Goal: Task Accomplishment & Management: Use online tool/utility

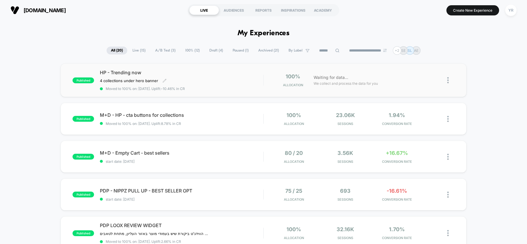
click at [225, 83] on div "HP - Trending now 4 collections under hero banner Click to edit experience deta…" at bounding box center [181, 80] width 163 height 21
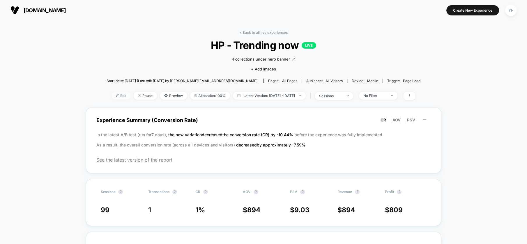
click at [111, 97] on span "Edit" at bounding box center [120, 96] width 19 height 8
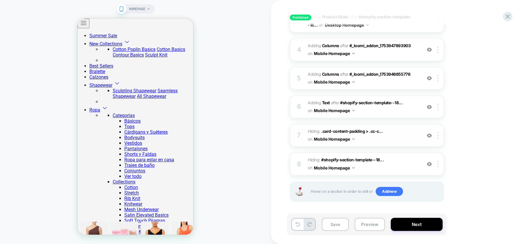
scroll to position [84, 0]
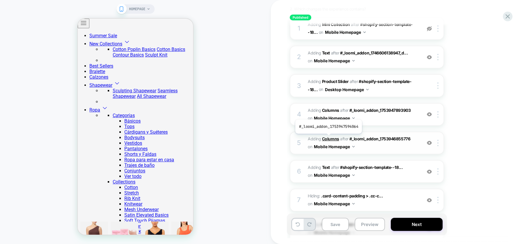
click at [328, 138] on b "Columns" at bounding box center [330, 138] width 17 height 5
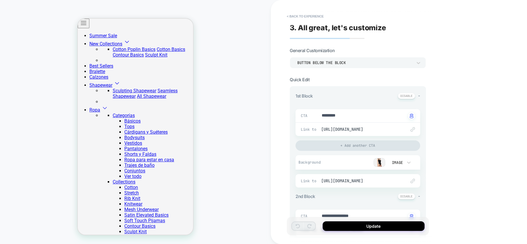
scroll to position [232, 0]
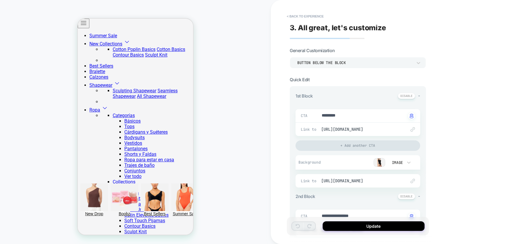
click at [377, 160] on img at bounding box center [379, 162] width 12 height 9
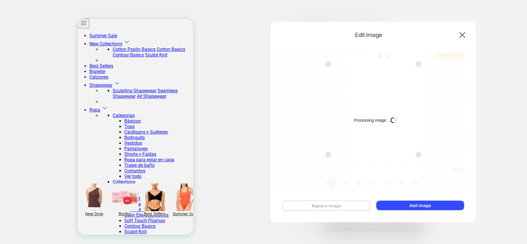
type textarea "*"
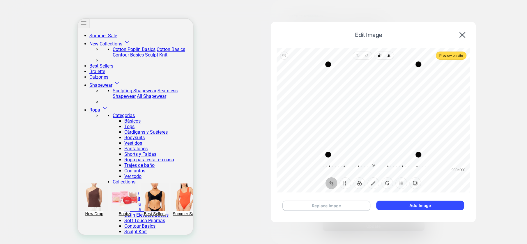
click at [343, 205] on button "Replace Image" at bounding box center [326, 205] width 88 height 10
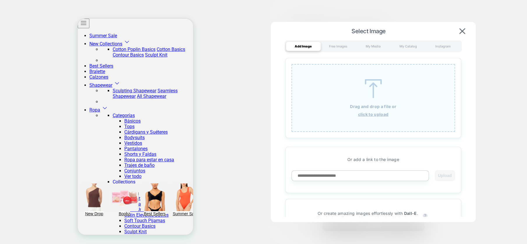
click at [341, 172] on input at bounding box center [359, 175] width 137 height 11
paste input "**********"
type input "**********"
click at [443, 176] on button "Upload" at bounding box center [444, 175] width 20 height 11
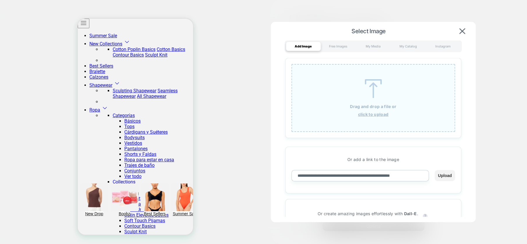
scroll to position [0, 0]
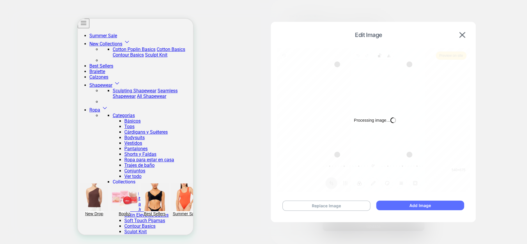
click at [421, 203] on button "Add Image" at bounding box center [420, 205] width 88 height 10
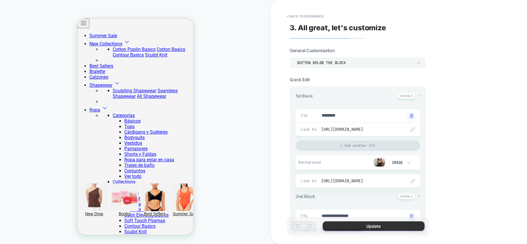
click at [384, 227] on button "Update" at bounding box center [373, 226] width 102 height 10
type textarea "*"
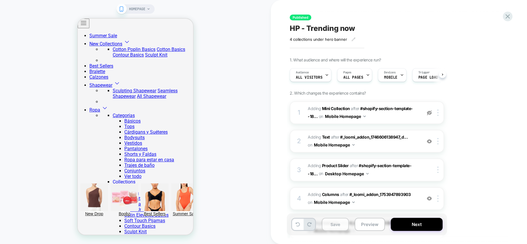
click at [335, 224] on button "Save" at bounding box center [334, 224] width 27 height 13
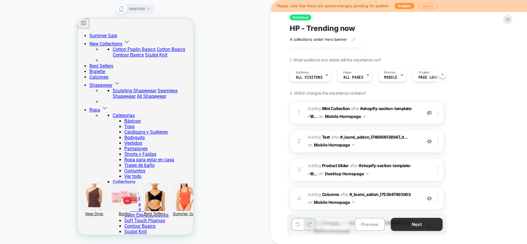
click at [412, 227] on button "Next" at bounding box center [416, 224] width 52 height 13
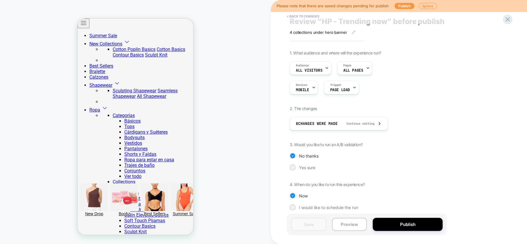
scroll to position [10, 0]
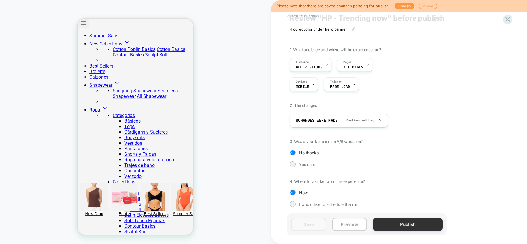
click at [422, 224] on button "Publish" at bounding box center [407, 224] width 70 height 13
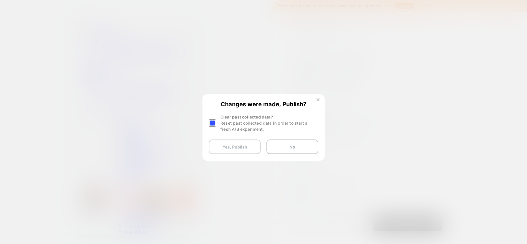
drag, startPoint x: 212, startPoint y: 123, endPoint x: 223, endPoint y: 140, distance: 20.2
click at [212, 123] on div at bounding box center [212, 122] width 7 height 7
click at [234, 148] on button "Yes, Publish" at bounding box center [235, 146] width 52 height 15
